Goal: Task Accomplishment & Management: Manage account settings

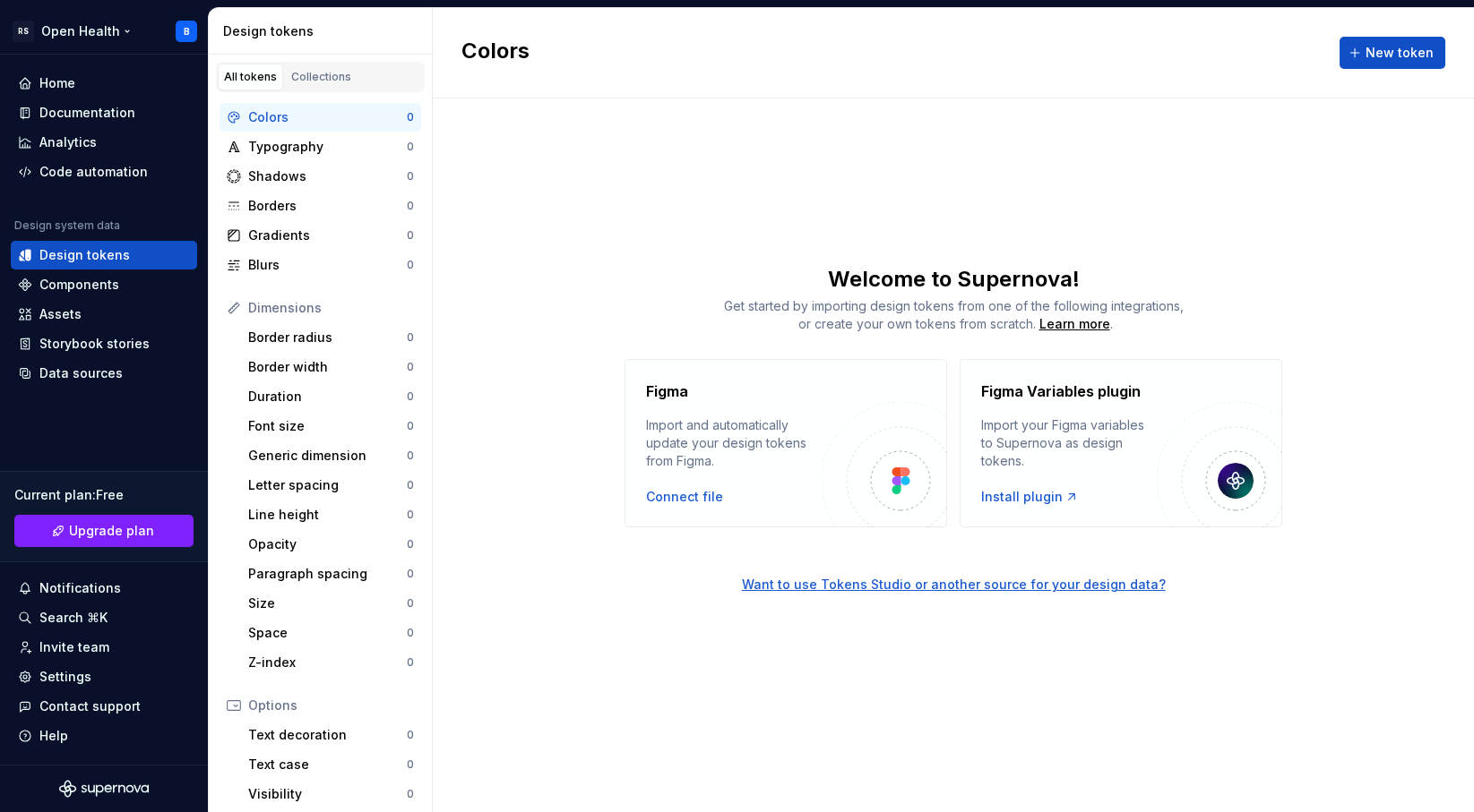
click at [15, 39] on html "RS Open Health B Home Documentation Analytics Code automation Design system dat…" at bounding box center [737, 406] width 1474 height 812
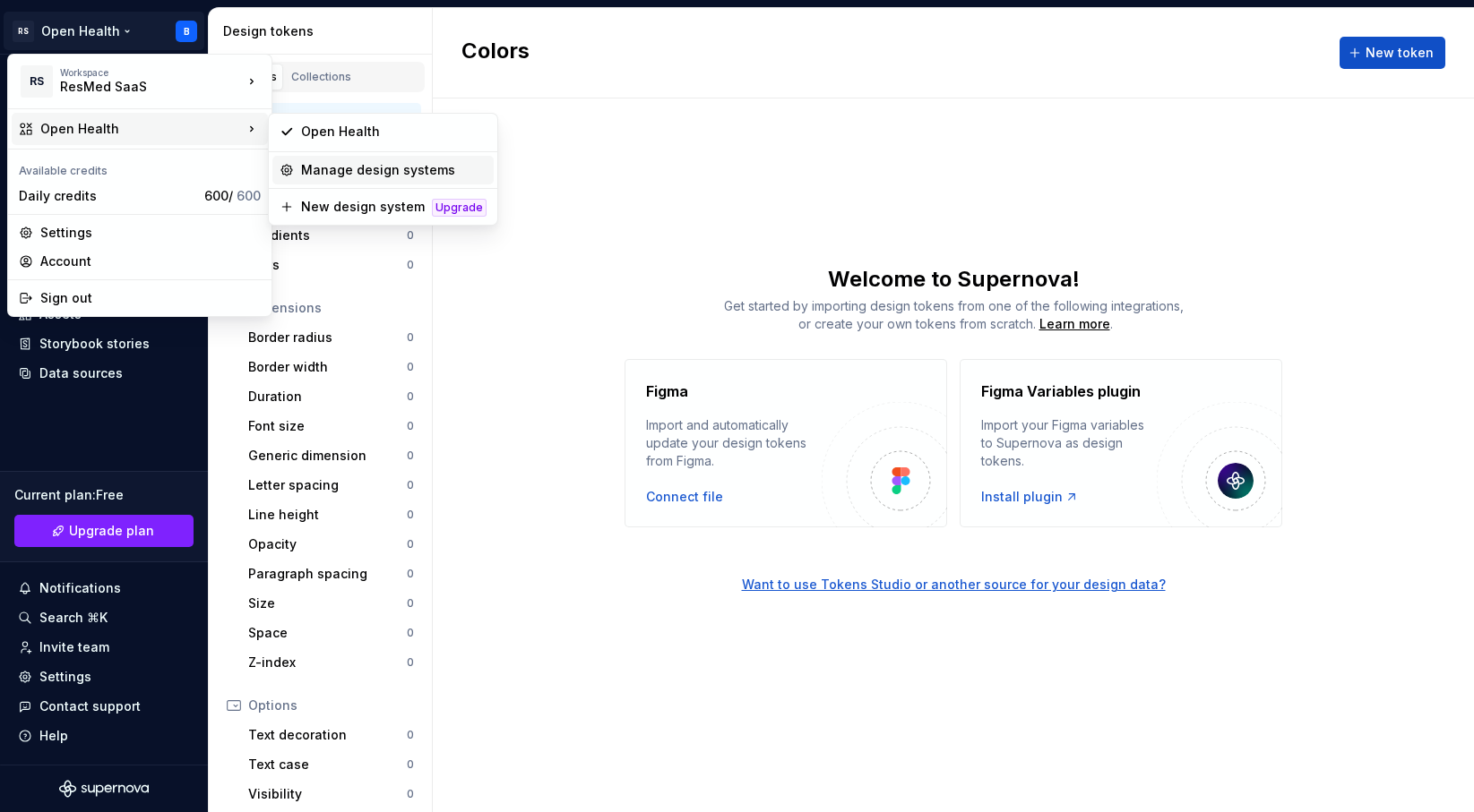
click at [354, 172] on div "Manage design systems" at bounding box center [394, 170] width 186 height 18
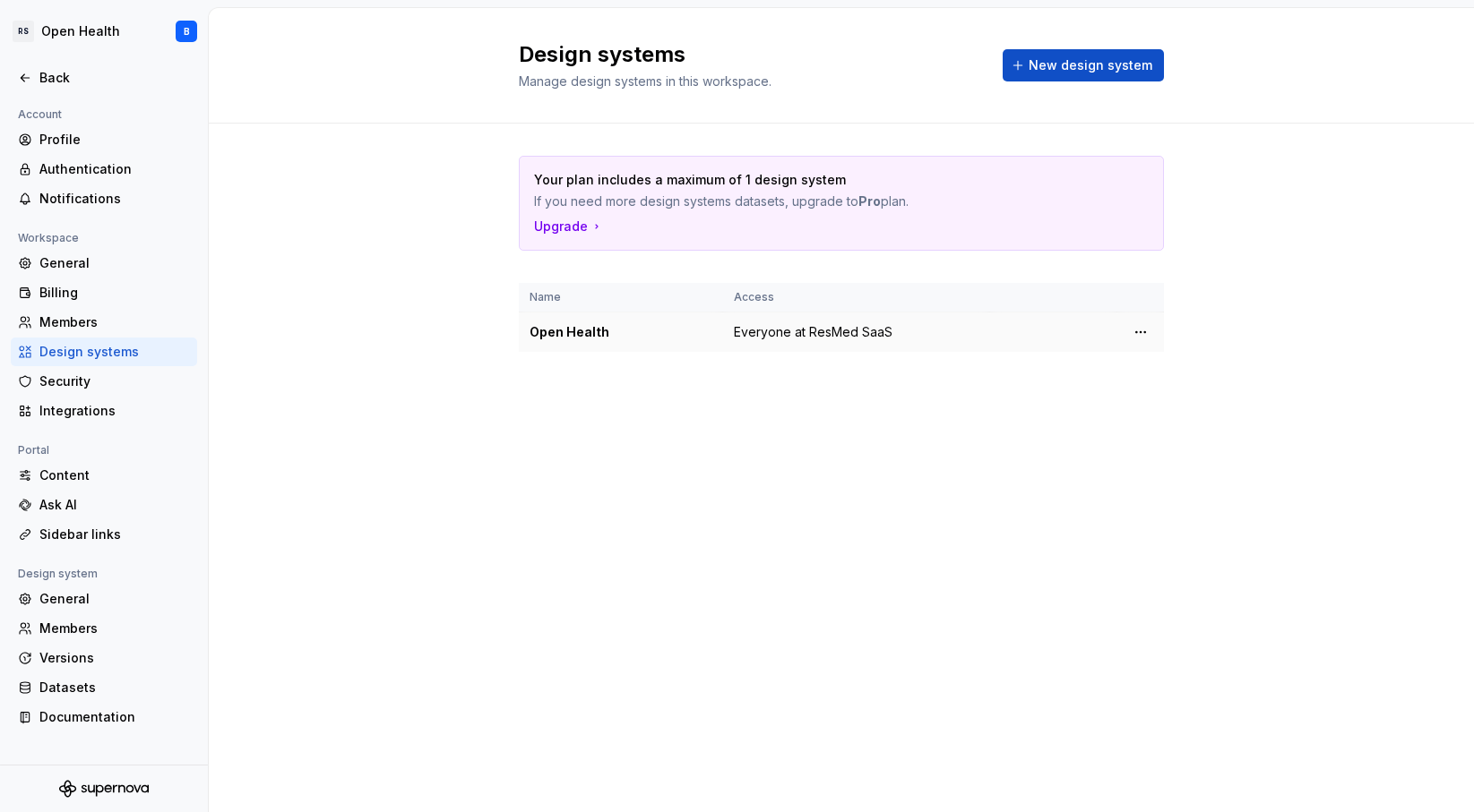
click at [566, 334] on div "Open Health" at bounding box center [620, 333] width 183 height 18
click at [1136, 334] on html "RS Open Health B Back Account Profile Authentication Notifications Workspace Ge…" at bounding box center [737, 406] width 1474 height 812
click at [1176, 363] on div "View members" at bounding box center [1246, 367] width 170 height 18
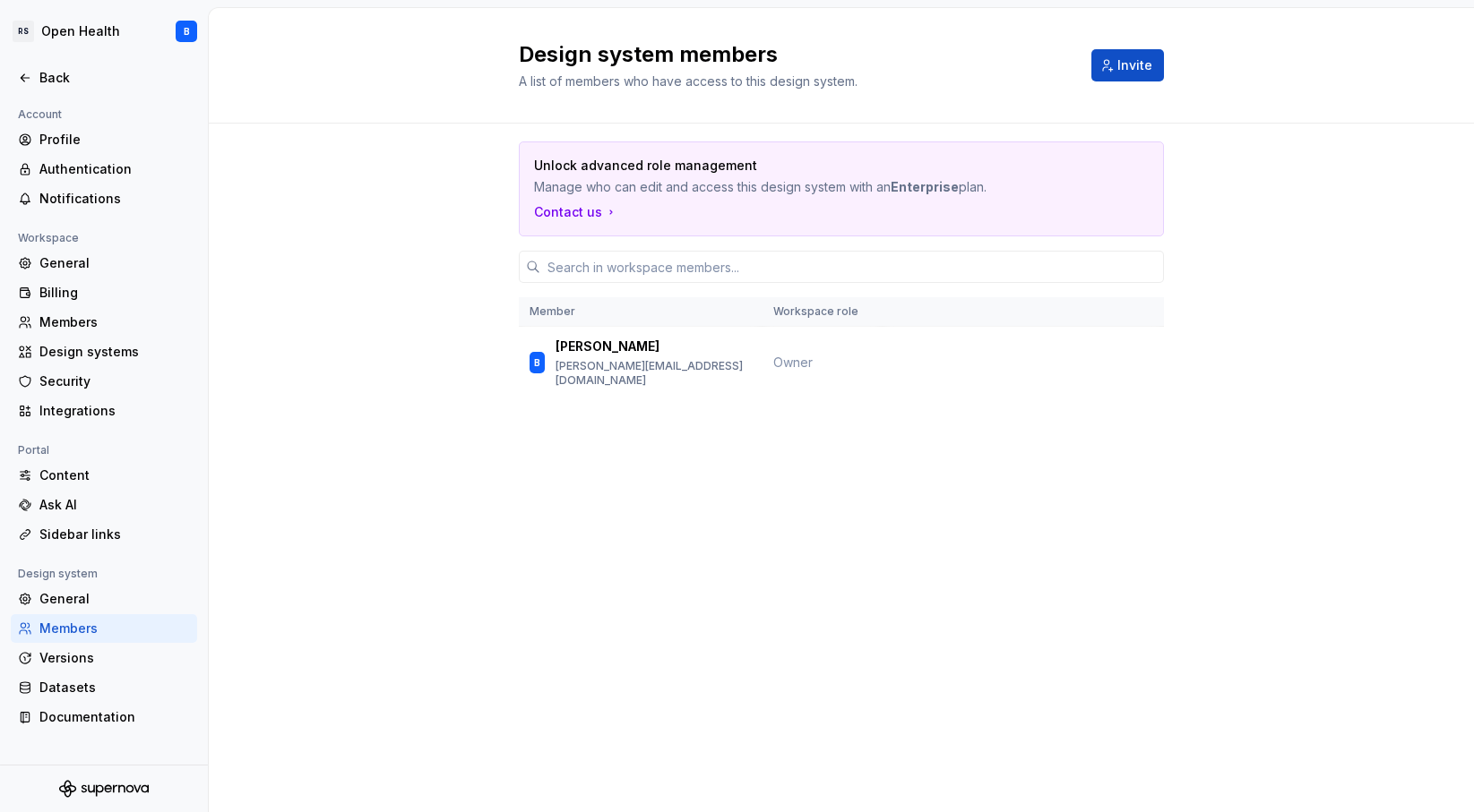
click at [69, 621] on div "Members" at bounding box center [115, 628] width 151 height 18
click at [29, 79] on icon at bounding box center [25, 78] width 14 height 14
